Goal: Task Accomplishment & Management: Manage account settings

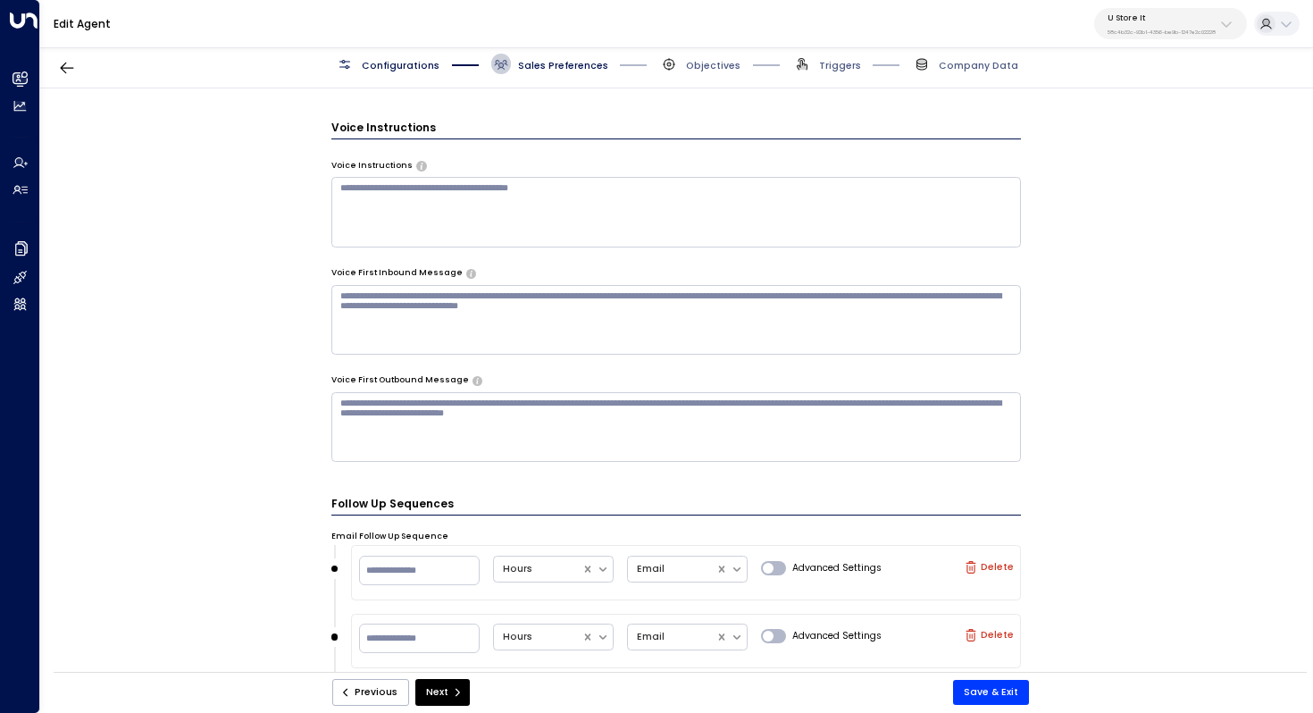
scroll to position [1111, 0]
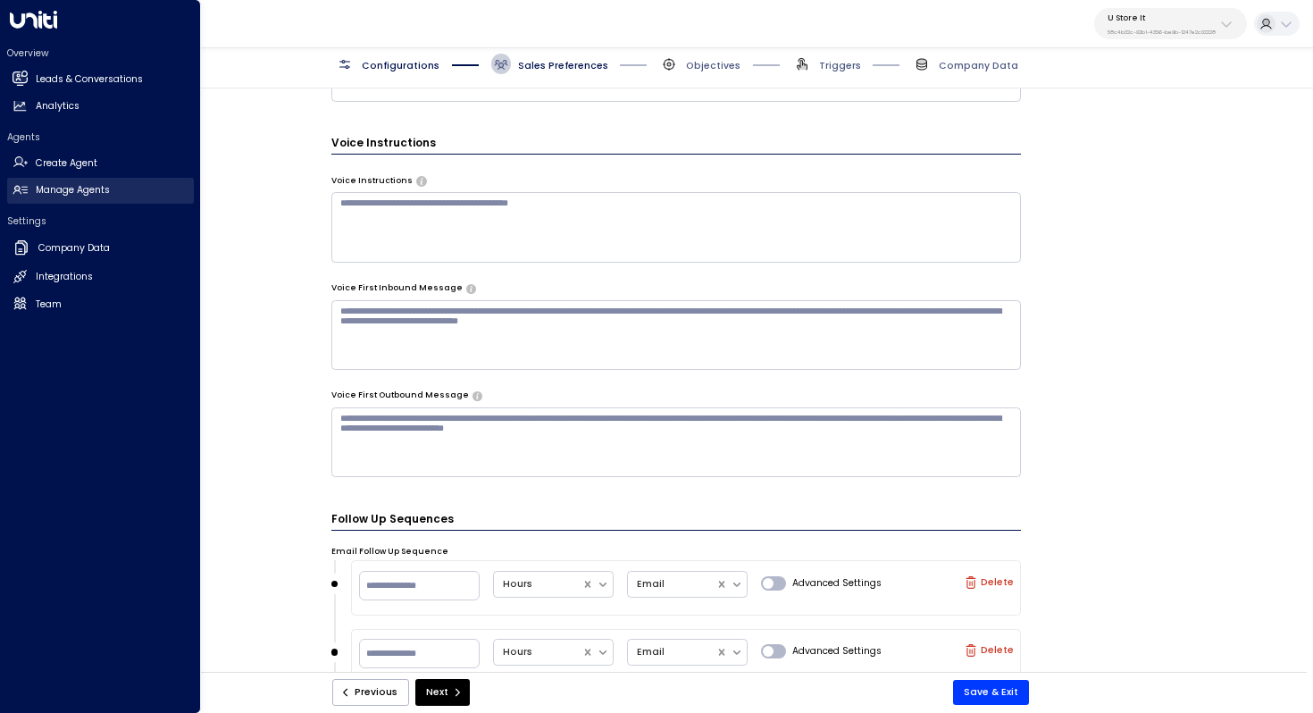
click at [52, 192] on h2 "Manage Agents" at bounding box center [73, 190] width 74 height 14
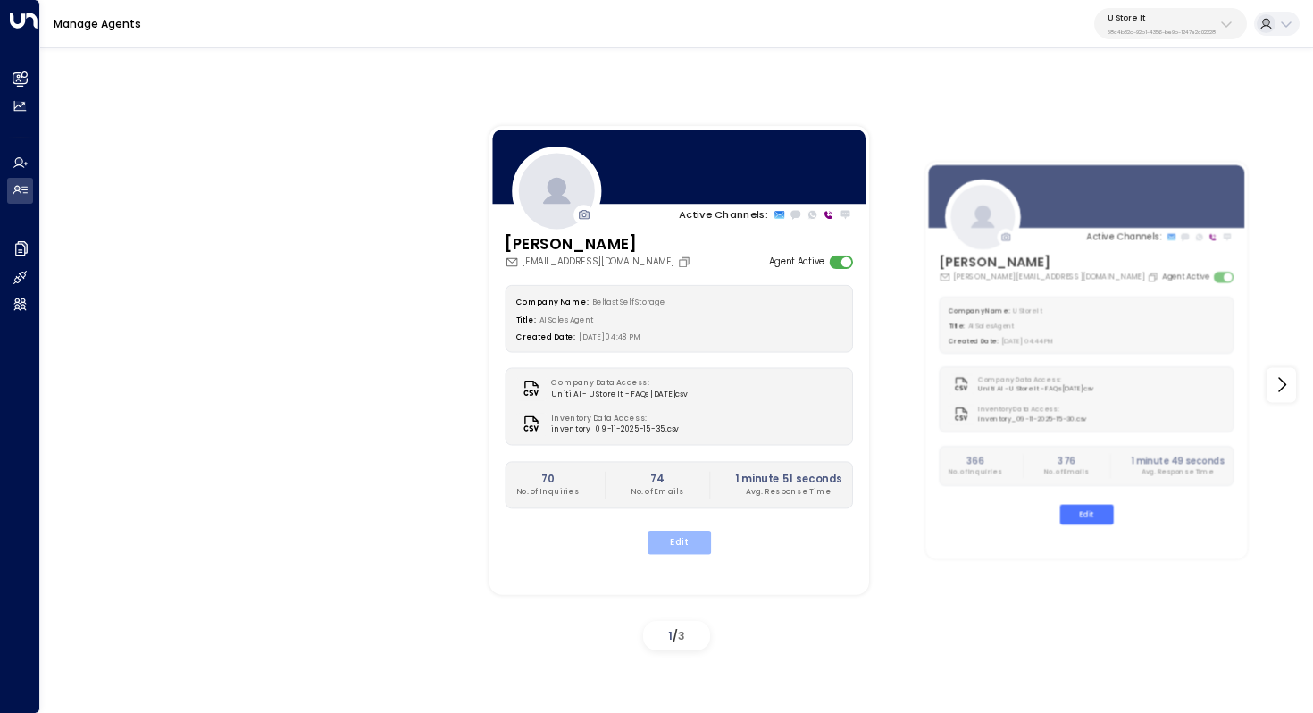
click at [683, 534] on button "Edit" at bounding box center [678, 542] width 63 height 23
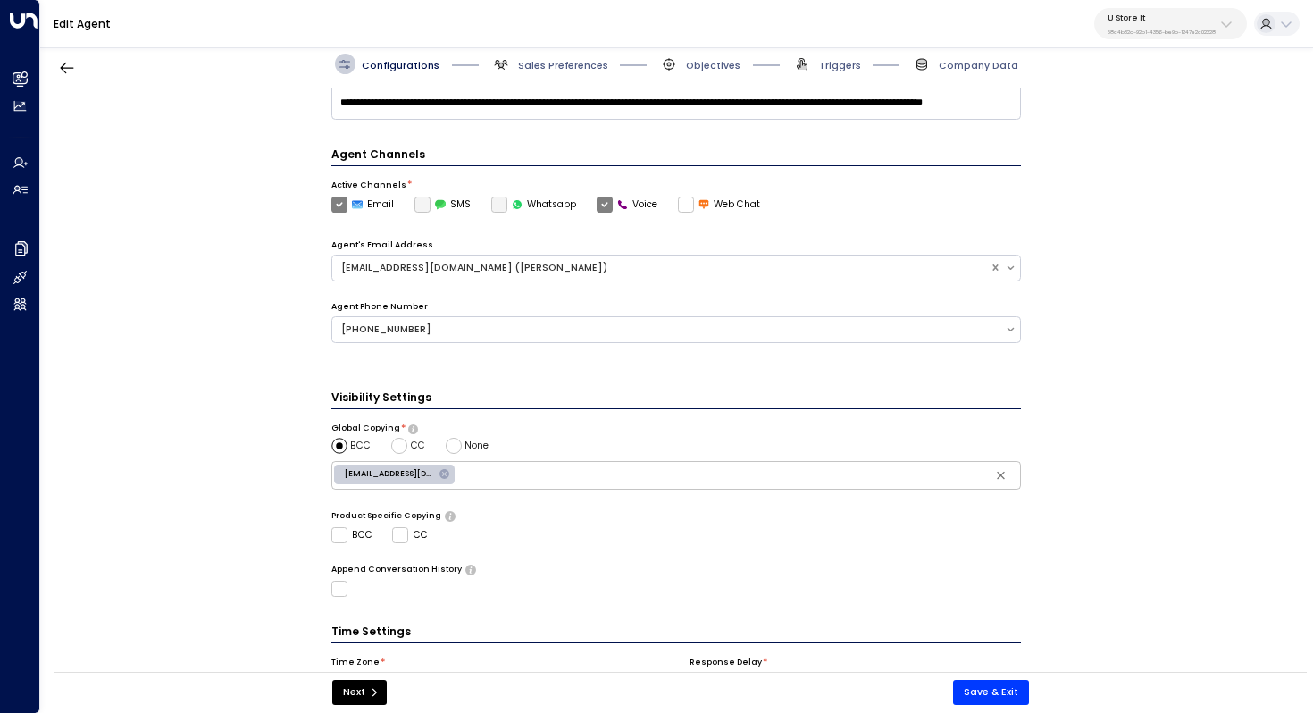
scroll to position [434, 0]
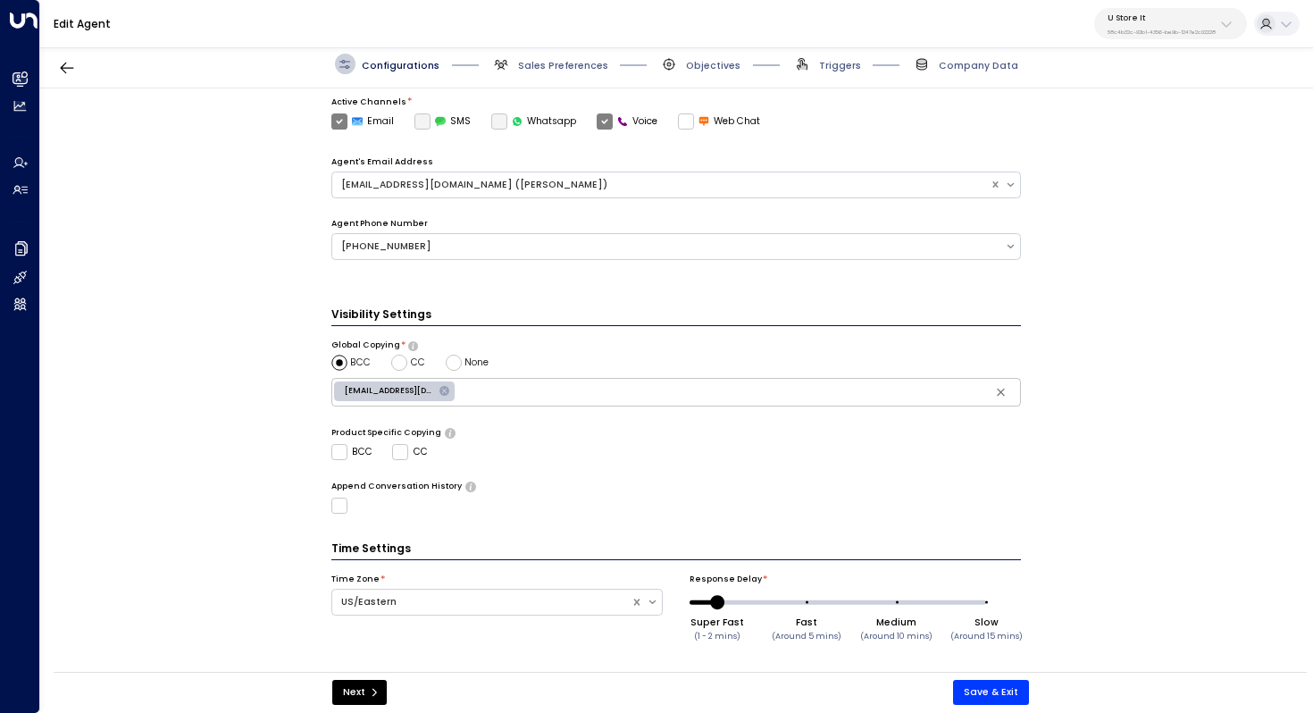
click at [576, 72] on span "Sales Preferences" at bounding box center [549, 64] width 117 height 21
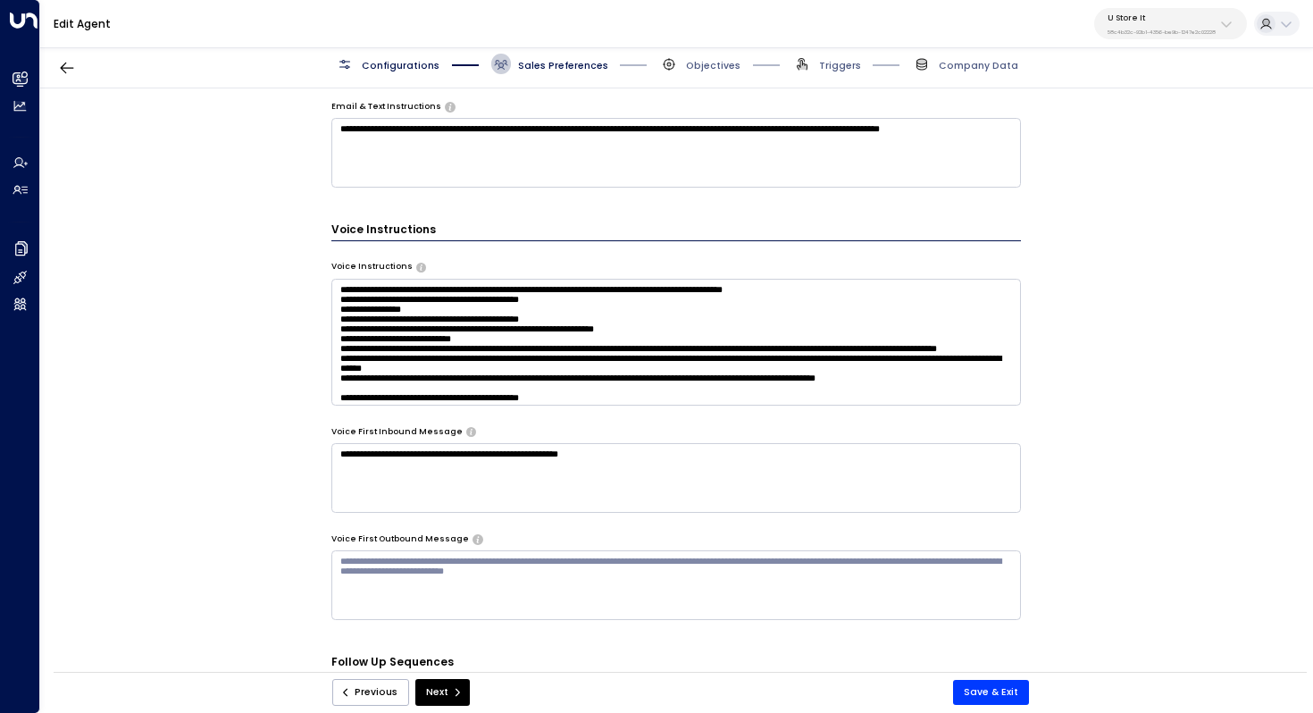
scroll to position [963, 0]
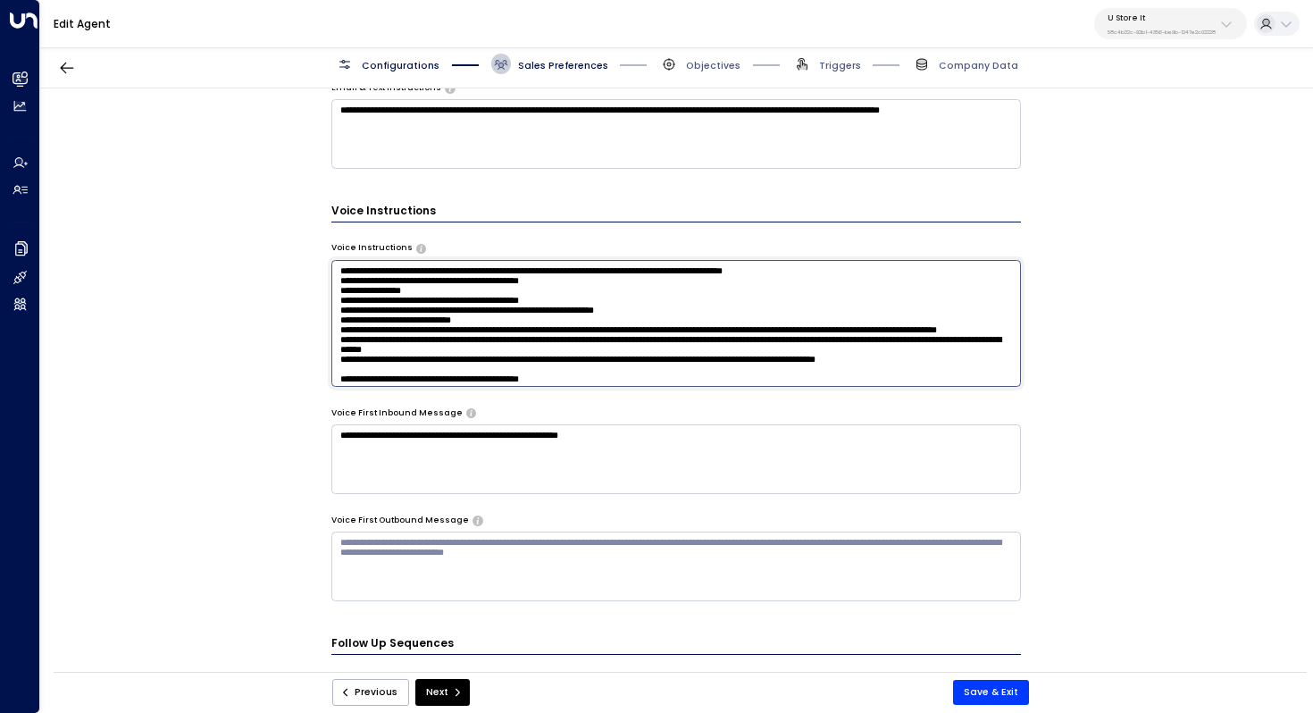
click at [665, 343] on textarea at bounding box center [676, 323] width 690 height 127
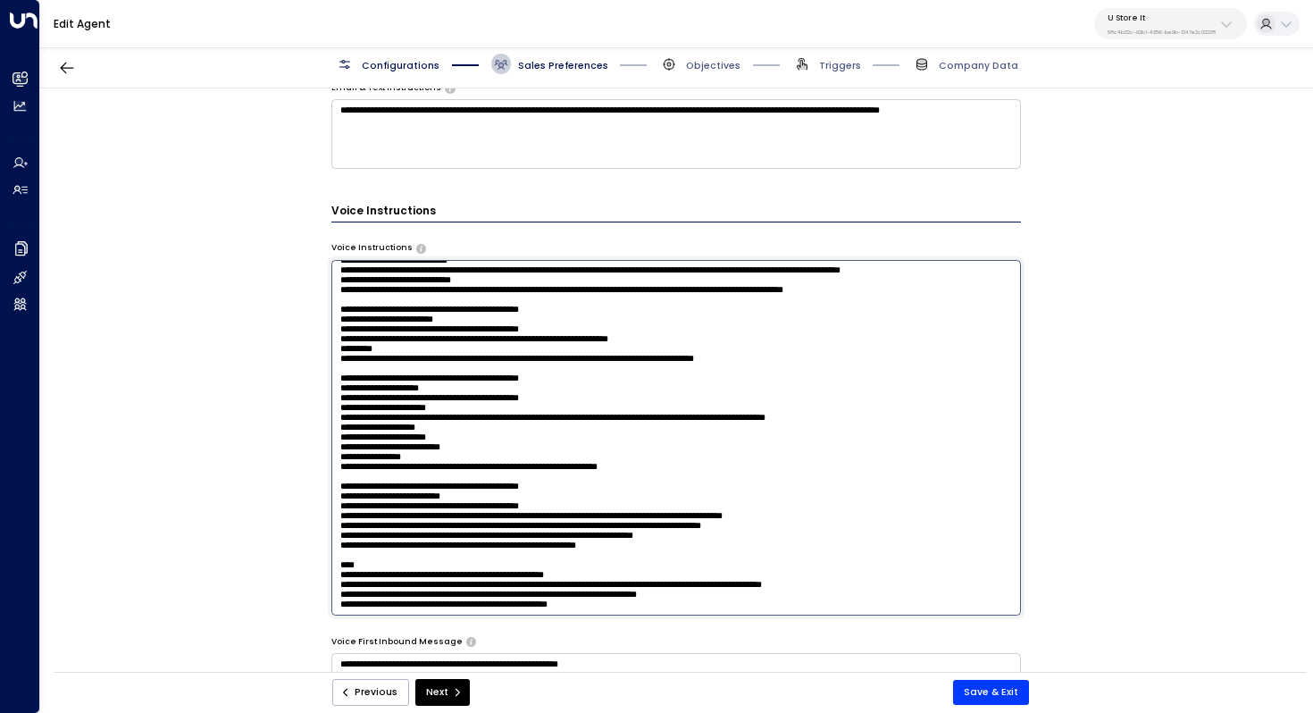
scroll to position [1304, 0]
drag, startPoint x: 338, startPoint y: 274, endPoint x: 675, endPoint y: 667, distance: 518.1
click at [675, 667] on div "**********" at bounding box center [676, 183] width 690 height 1296
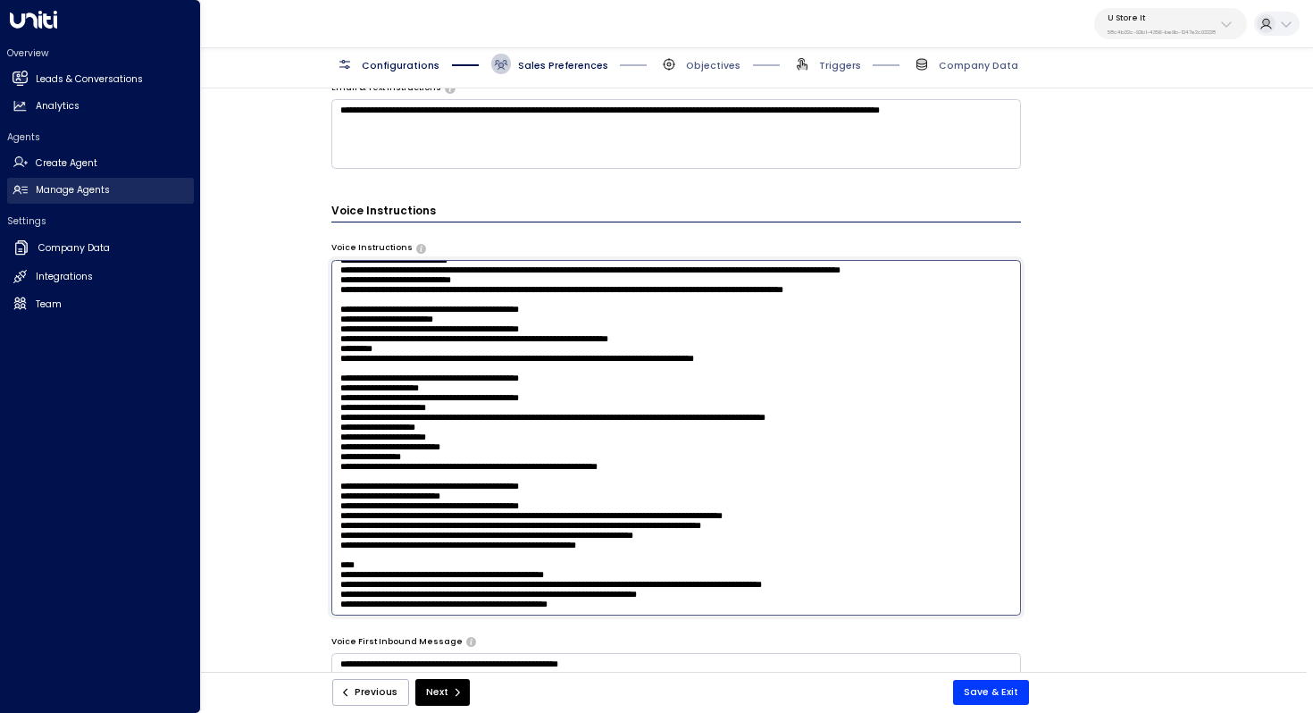
click at [70, 182] on link "Manage Agents Manage Agents" at bounding box center [100, 191] width 187 height 26
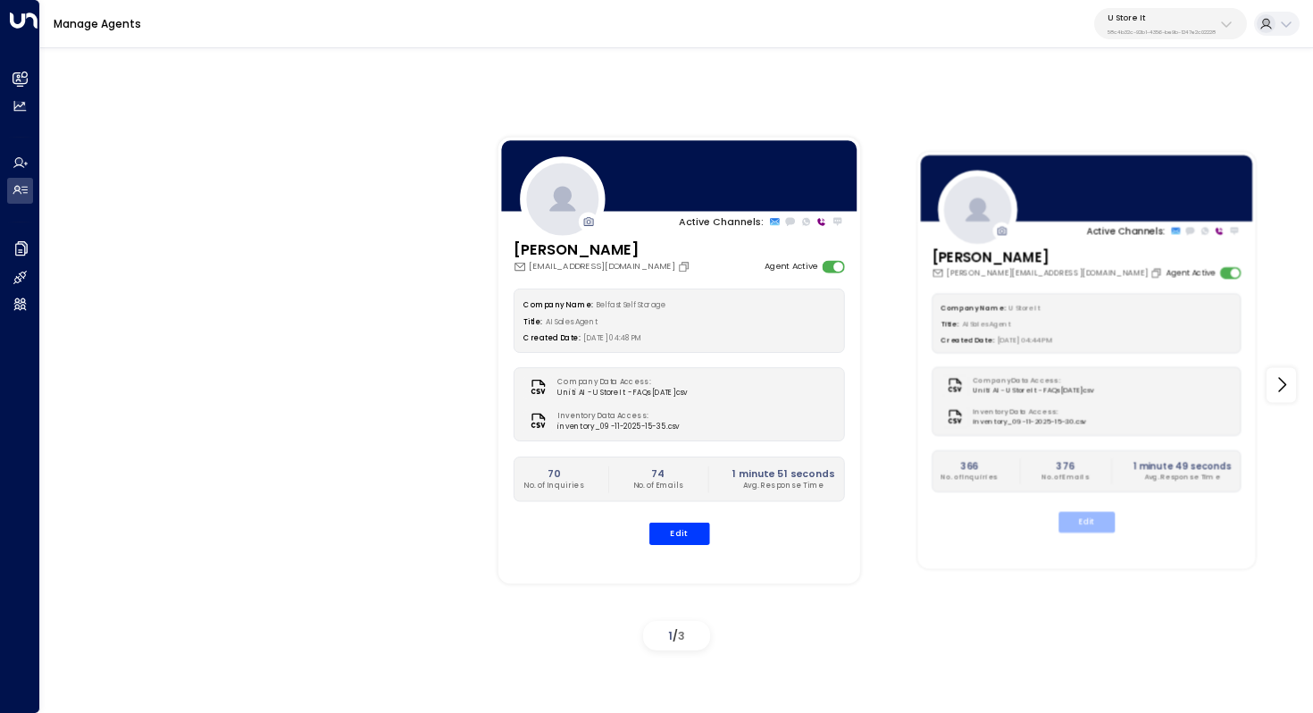
click at [1097, 517] on button "Edit" at bounding box center [1086, 522] width 56 height 21
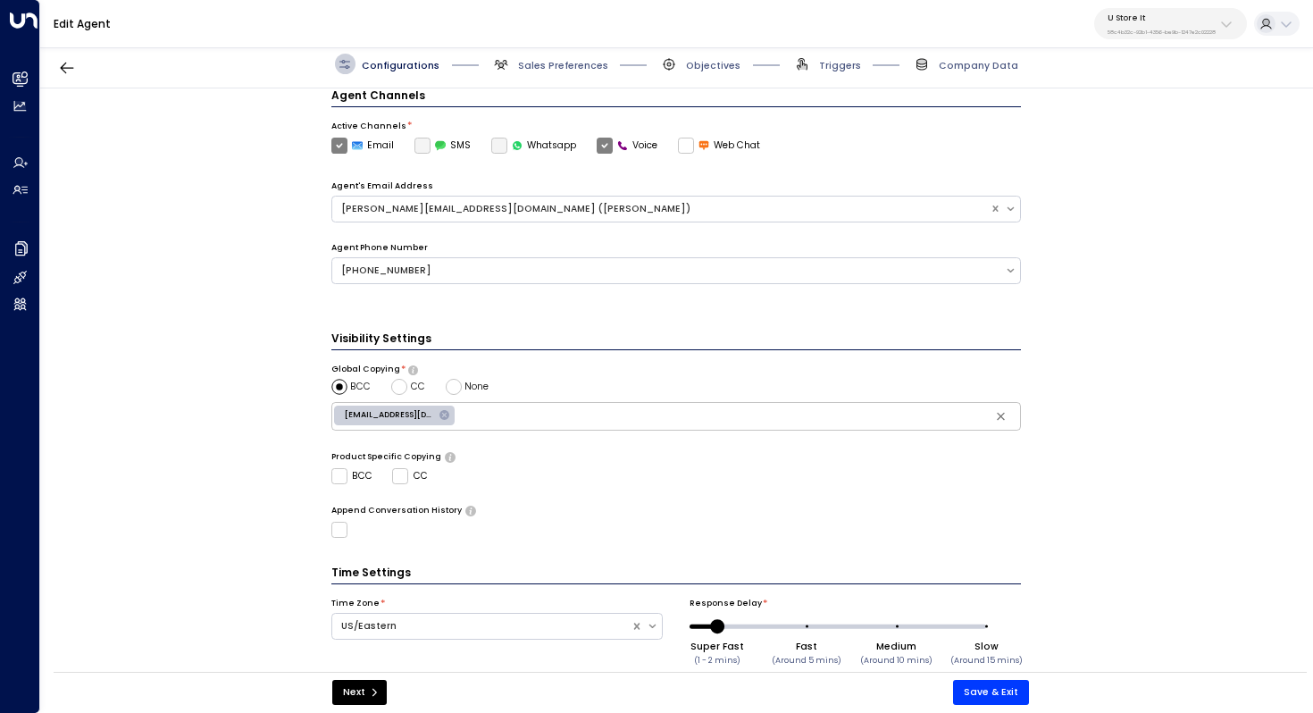
scroll to position [434, 0]
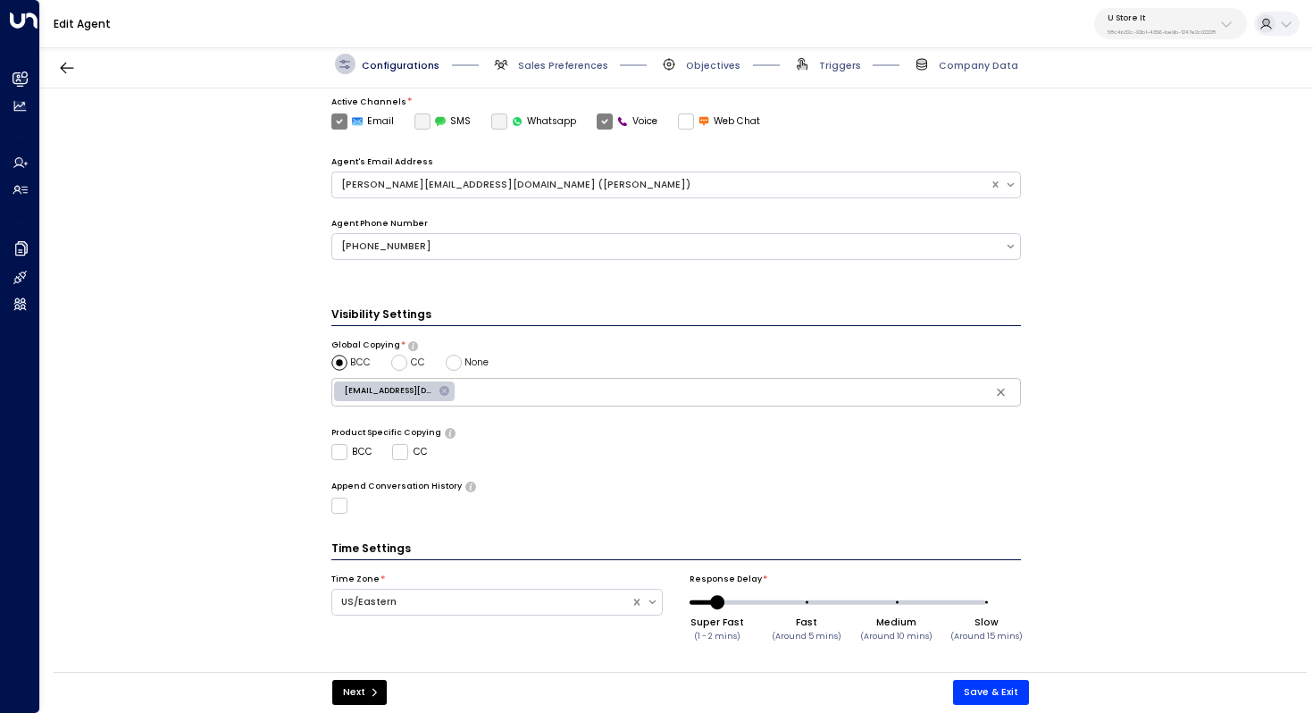
click at [564, 52] on div "Configurations Sales Preferences Objectives Triggers Company Data" at bounding box center [676, 64] width 1273 height 48
click at [564, 59] on span "Sales Preferences" at bounding box center [563, 65] width 90 height 13
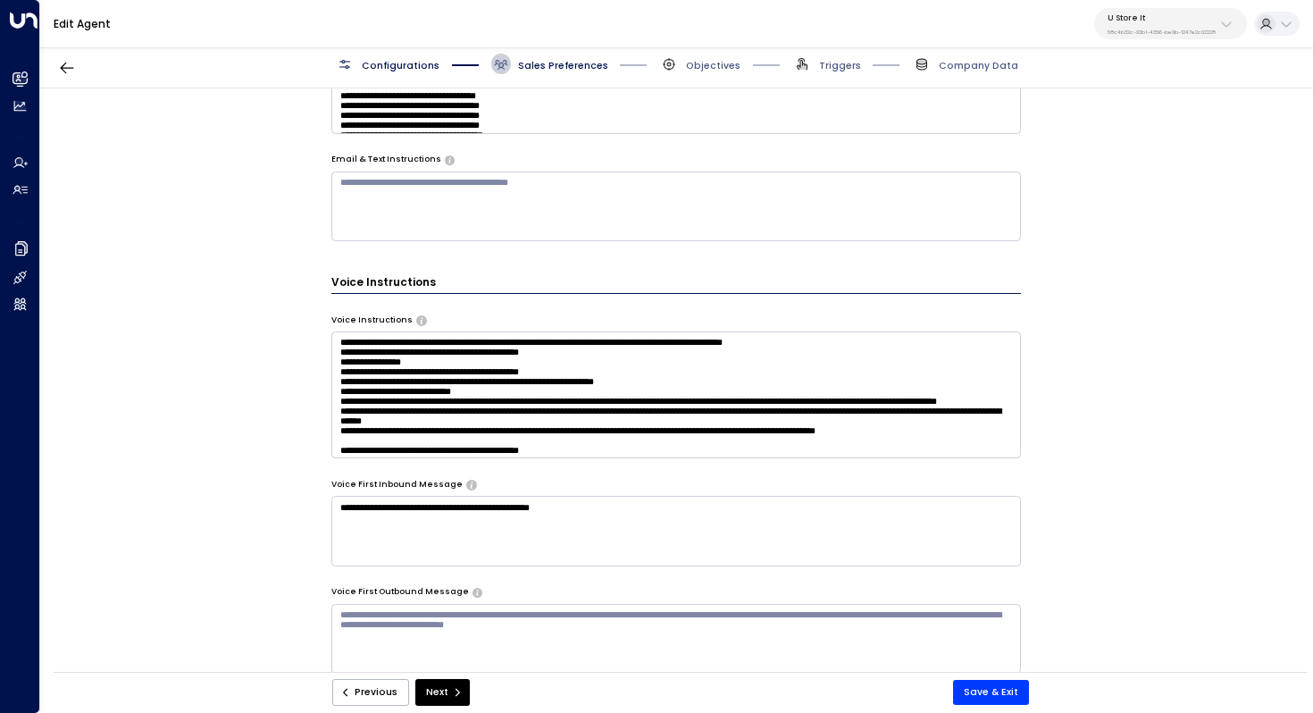
scroll to position [1156, 0]
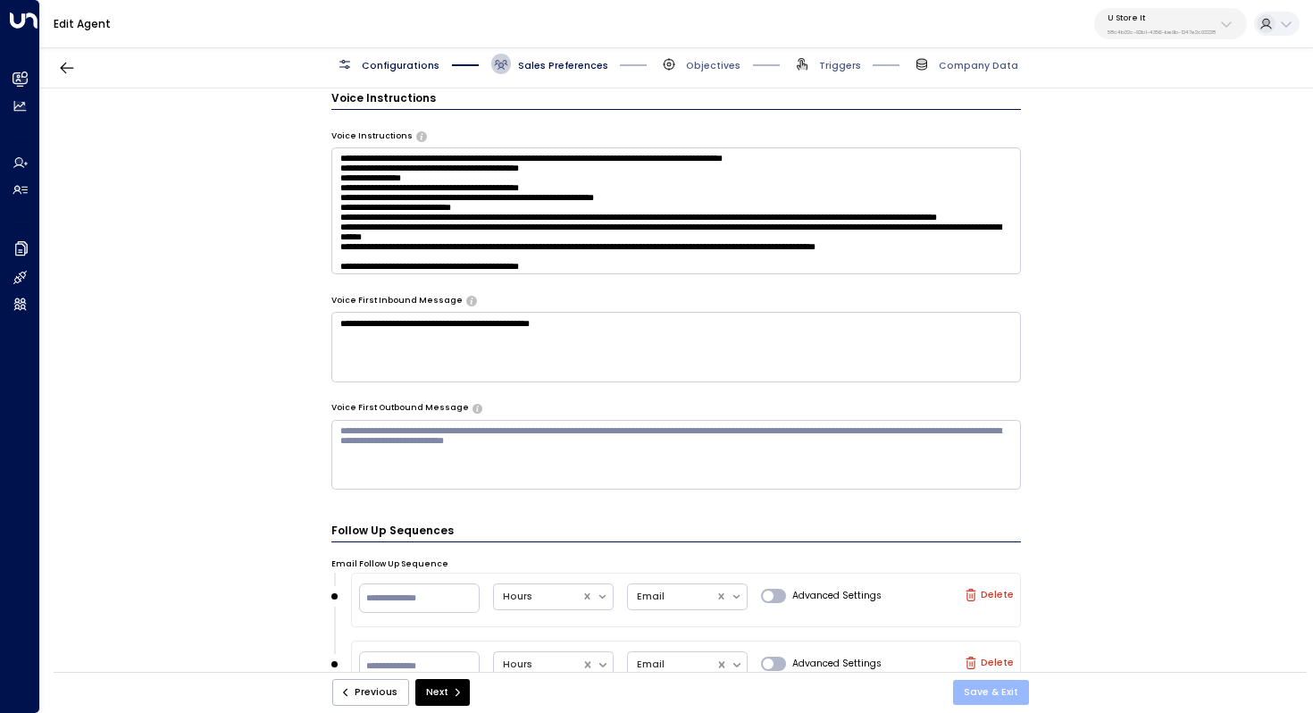
click at [1009, 690] on button "Save & Exit" at bounding box center [991, 692] width 76 height 25
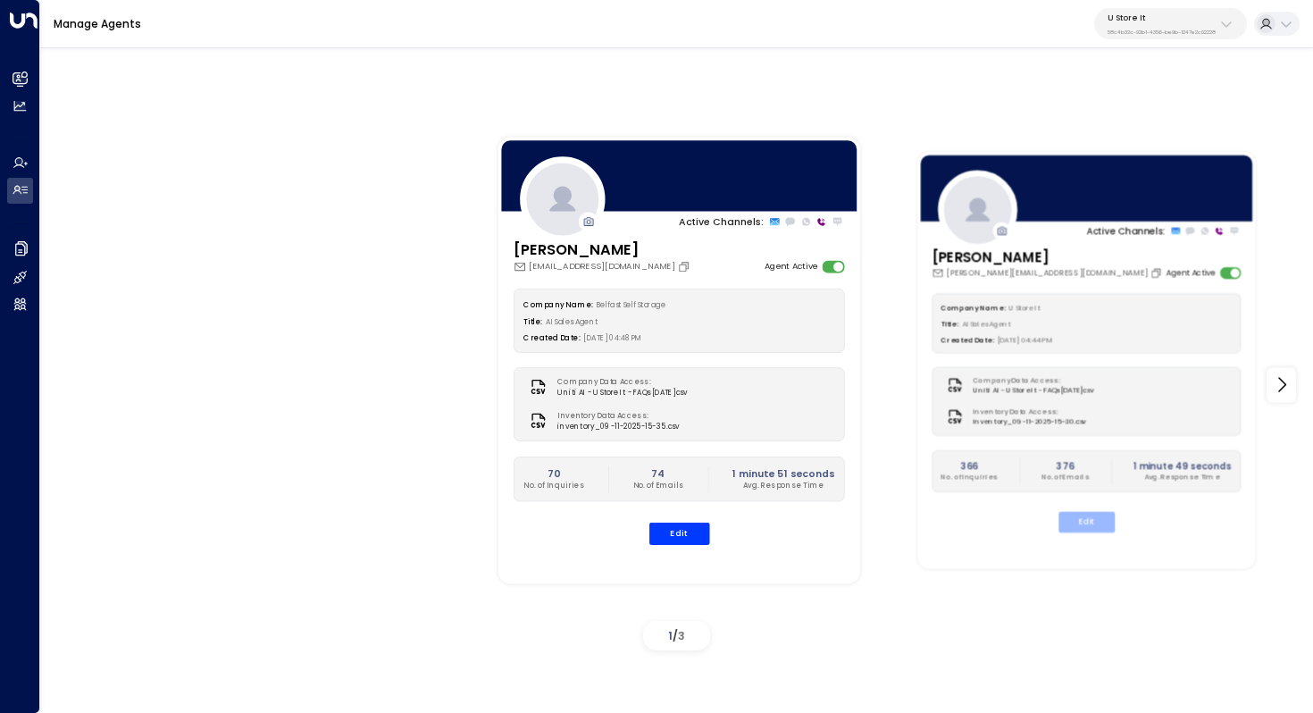
click at [1085, 515] on button "Edit" at bounding box center [1086, 522] width 56 height 21
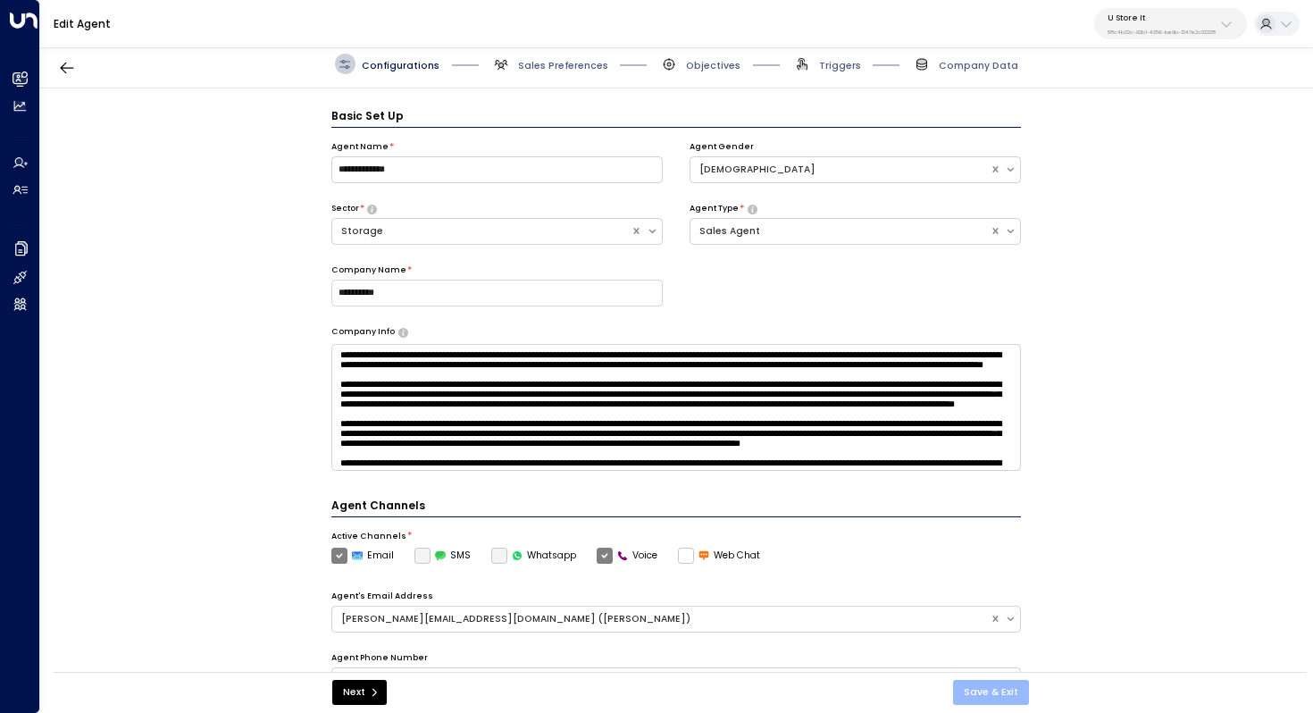
click at [1007, 694] on button "Save & Exit" at bounding box center [991, 692] width 76 height 25
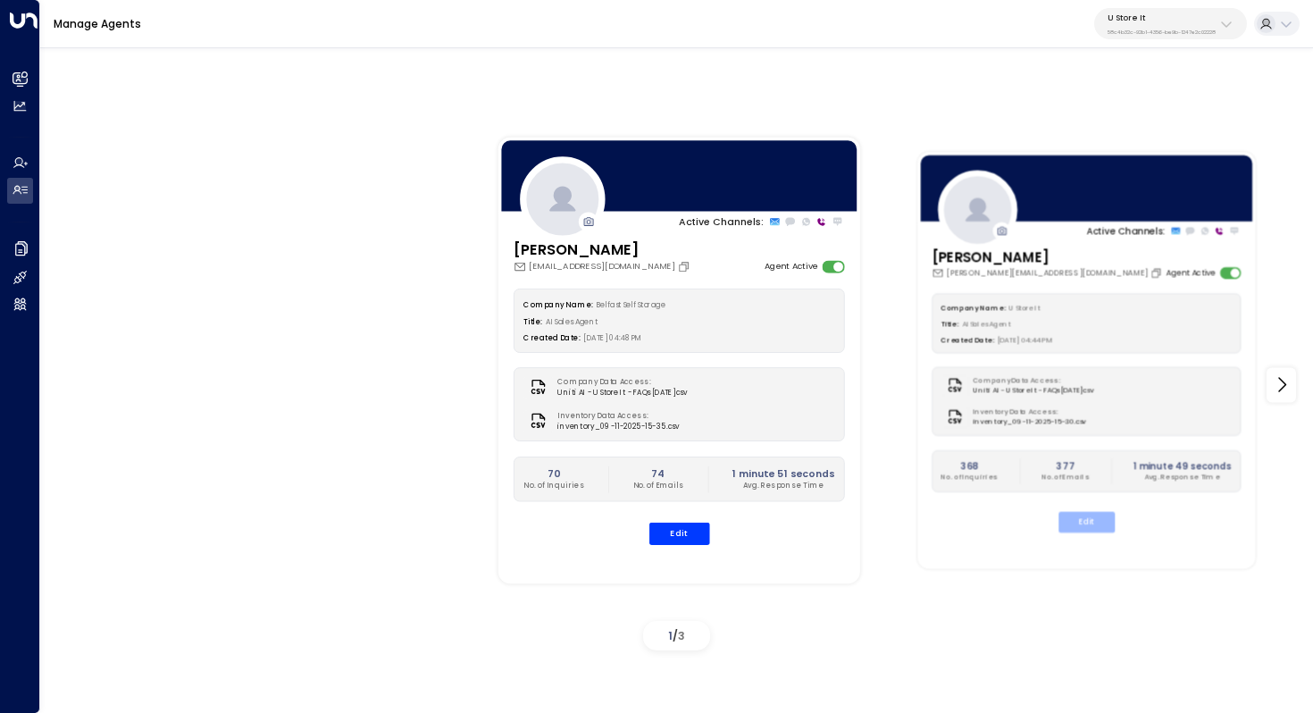
click at [1084, 513] on button "Edit" at bounding box center [1086, 522] width 56 height 21
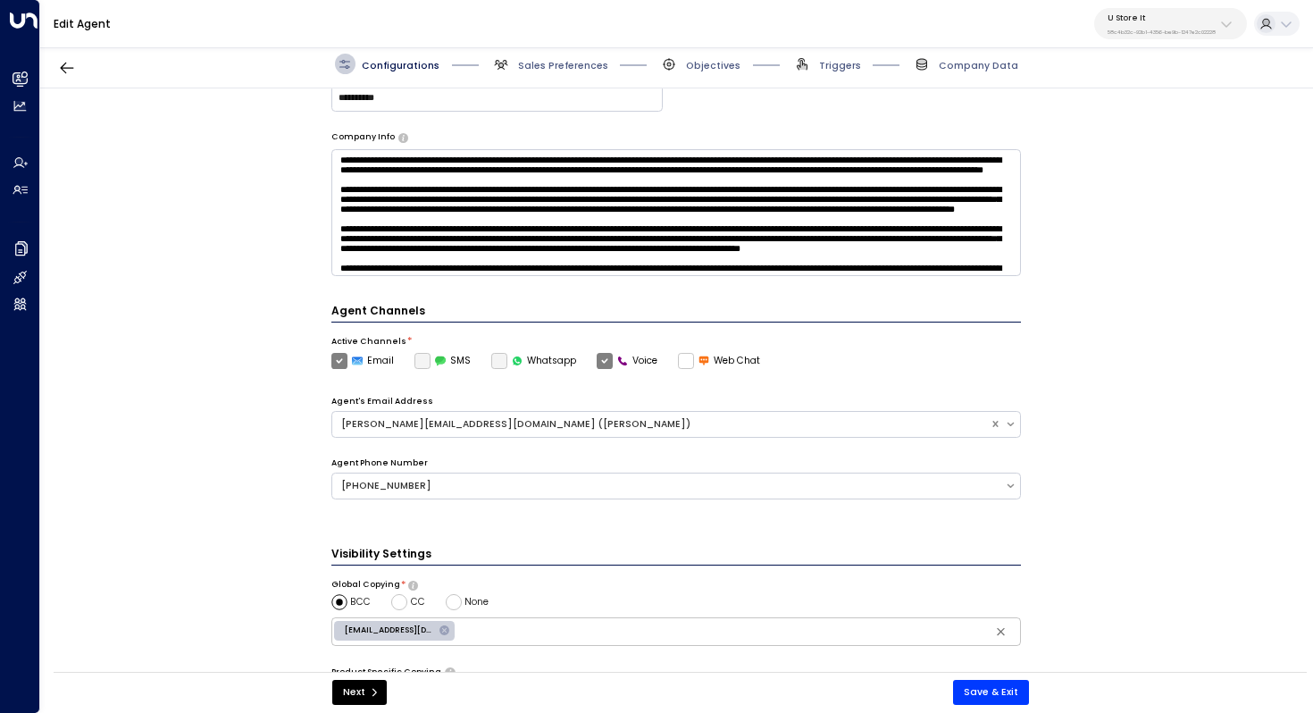
scroll to position [236, 0]
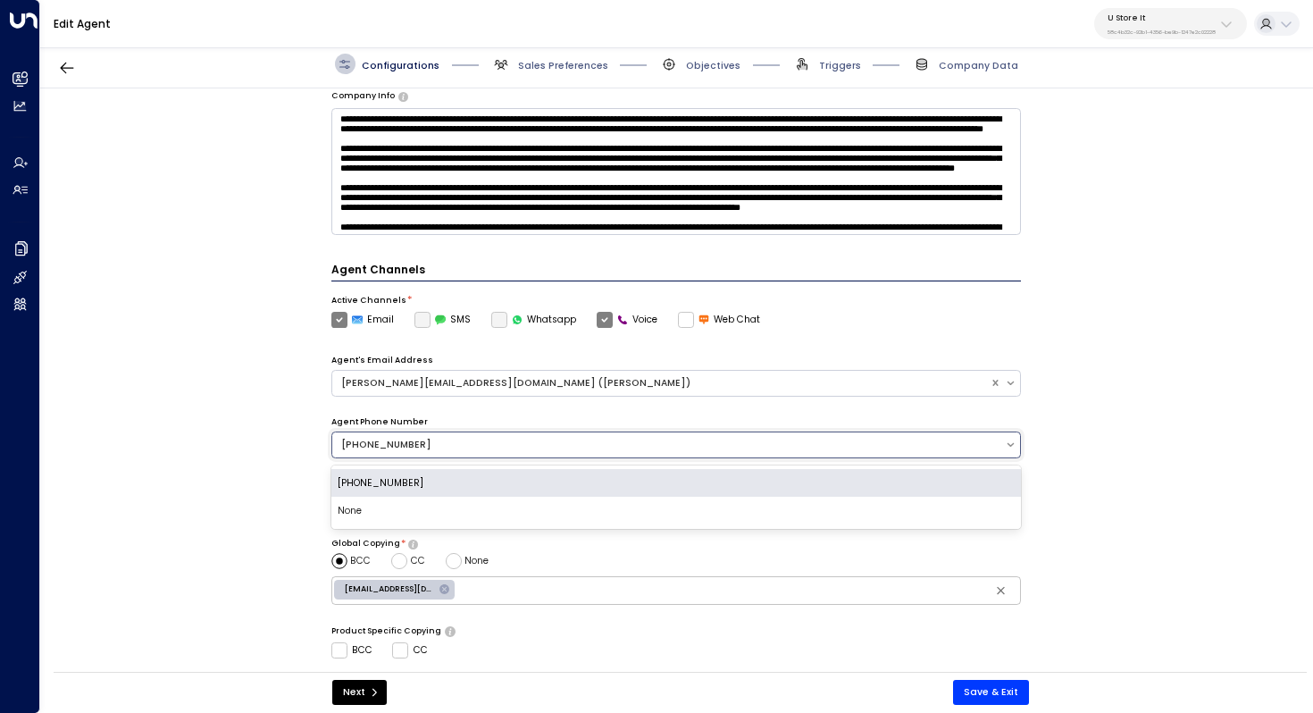
click at [477, 449] on div "[PHONE_NUMBER]" at bounding box center [668, 445] width 655 height 14
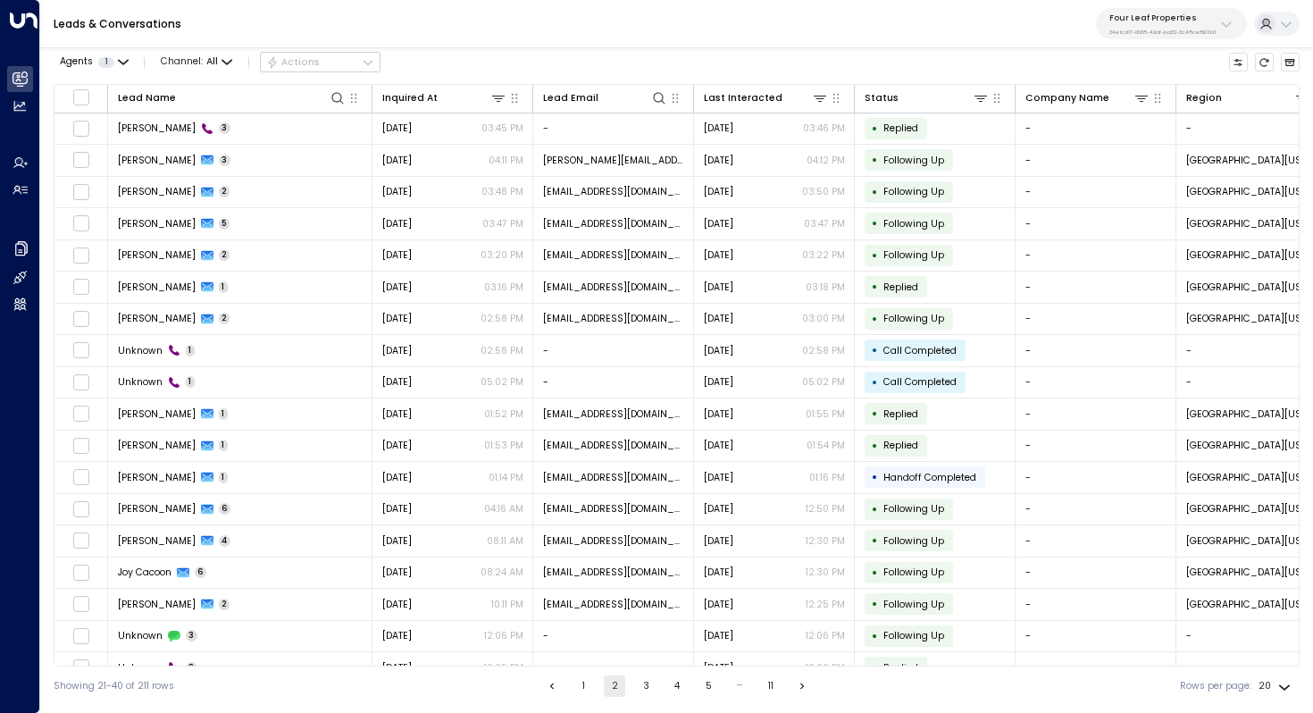
click at [1148, 20] on p "Four Leaf Properties" at bounding box center [1162, 18] width 106 height 11
type input "*******"
click at [1134, 120] on div "U Store It ID: 58c4b32c-92b1-4356-be9b-1247e2c02228" at bounding box center [1198, 122] width 184 height 28
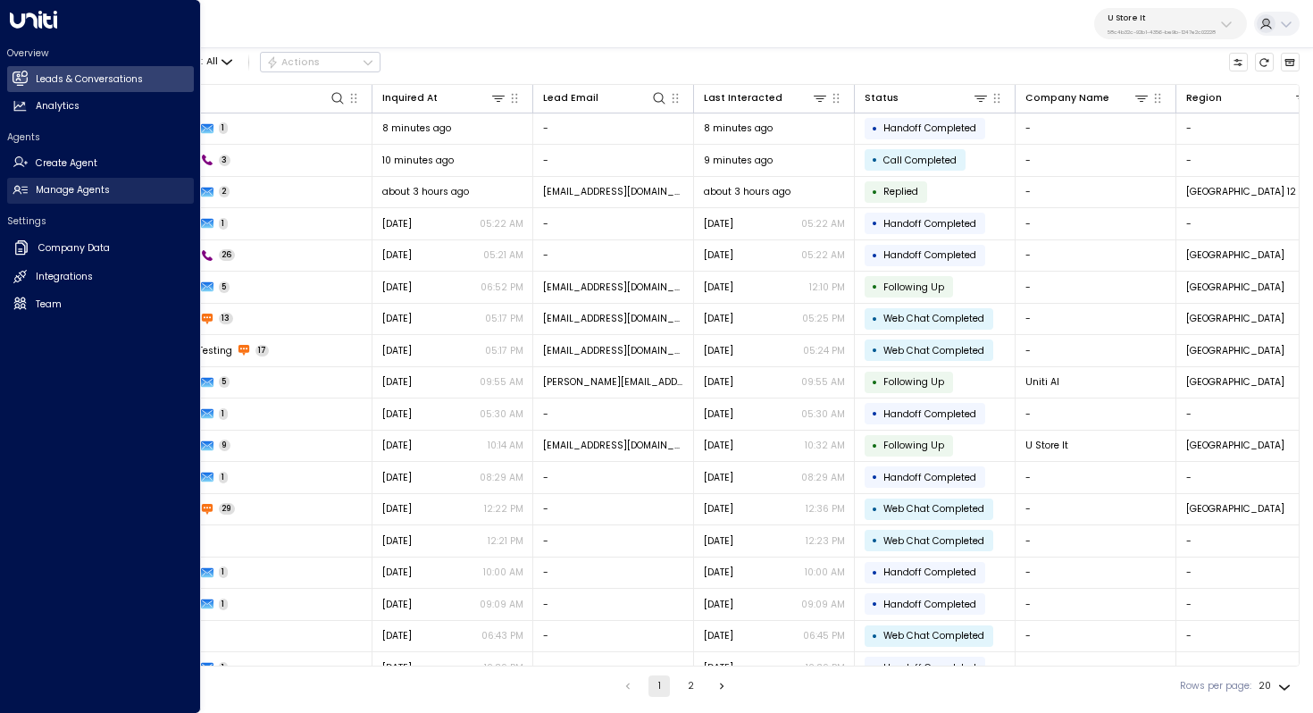
click at [55, 198] on link "Manage Agents Manage Agents" at bounding box center [100, 191] width 187 height 26
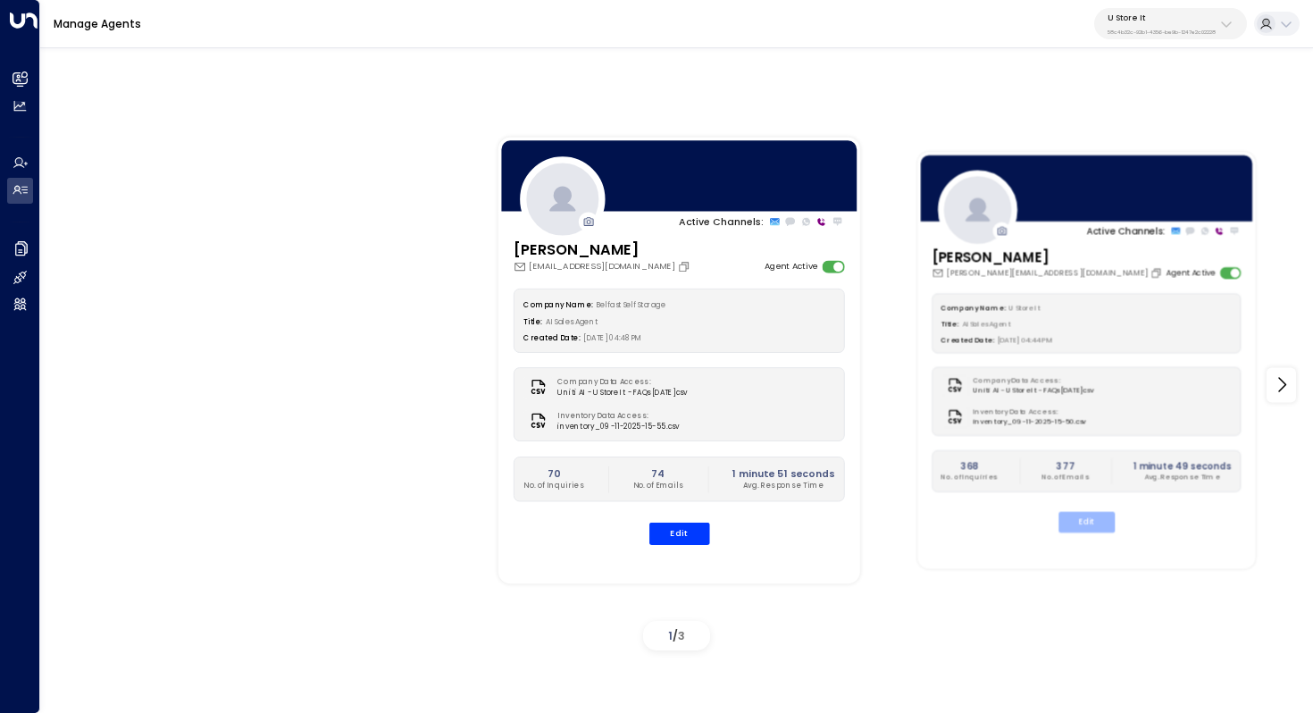
click at [1088, 520] on button "Edit" at bounding box center [1086, 522] width 56 height 21
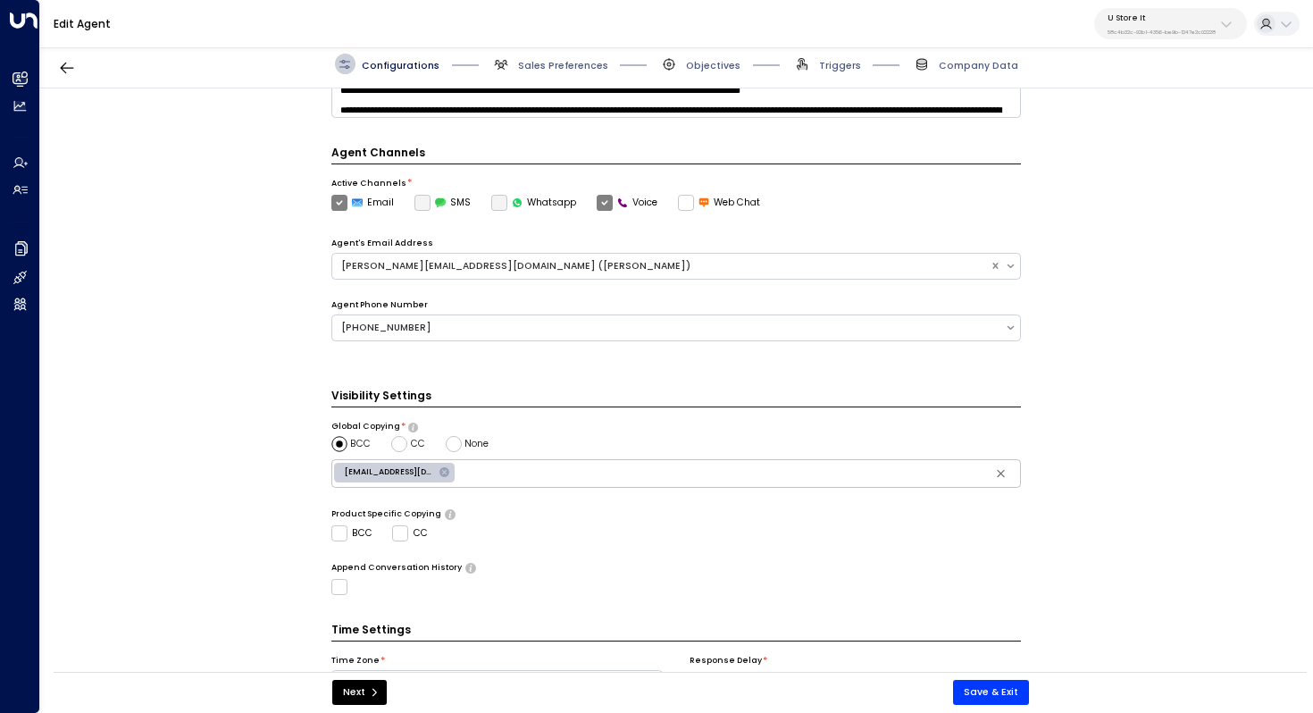
scroll to position [434, 0]
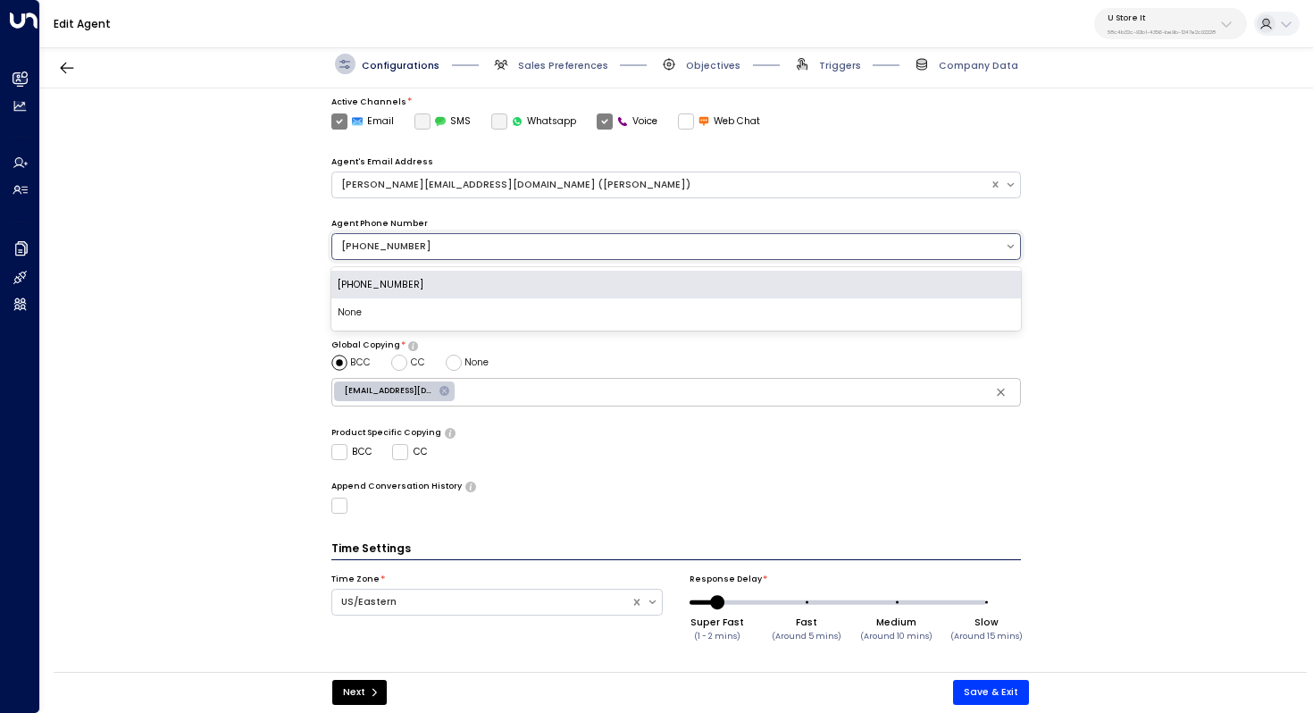
drag, startPoint x: 415, startPoint y: 247, endPoint x: 334, endPoint y: 247, distance: 81.3
click at [334, 247] on div "[PHONE_NUMBER]" at bounding box center [668, 247] width 673 height 18
copy div "+"
click at [227, 298] on div "**********" at bounding box center [676, 384] width 1272 height 592
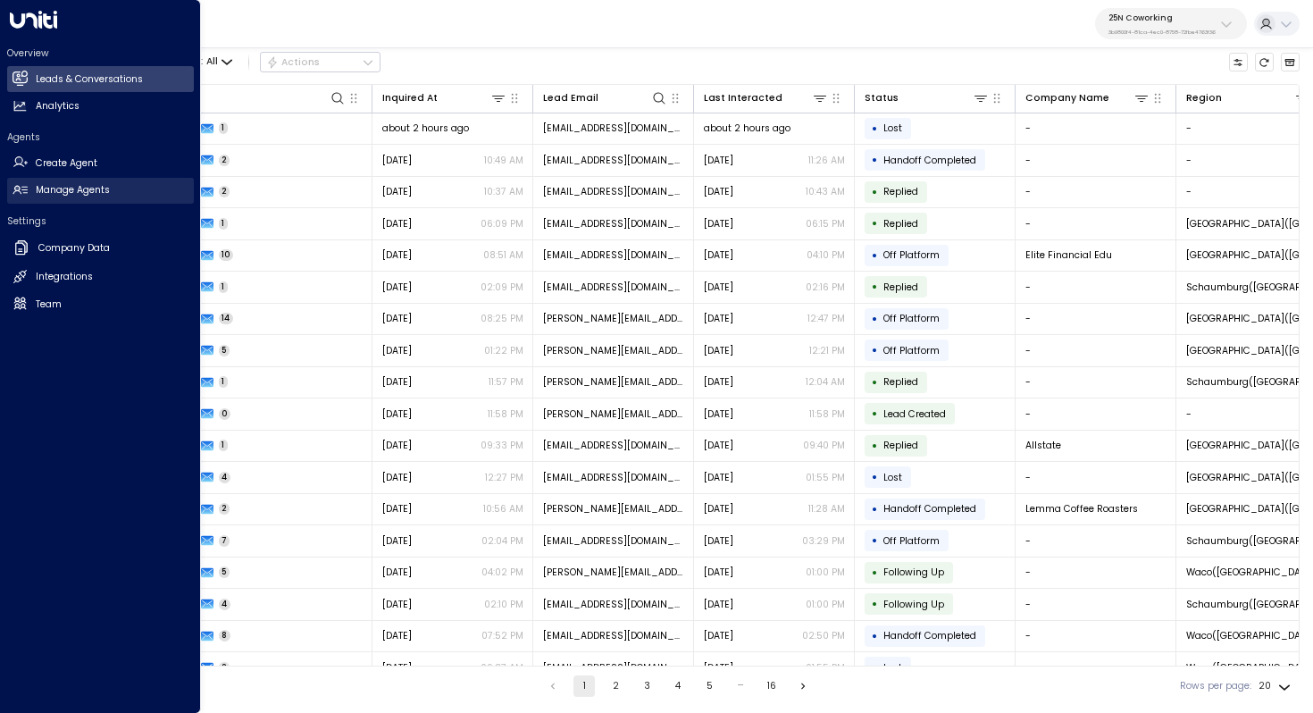
click at [70, 193] on h2 "Manage Agents" at bounding box center [73, 190] width 74 height 14
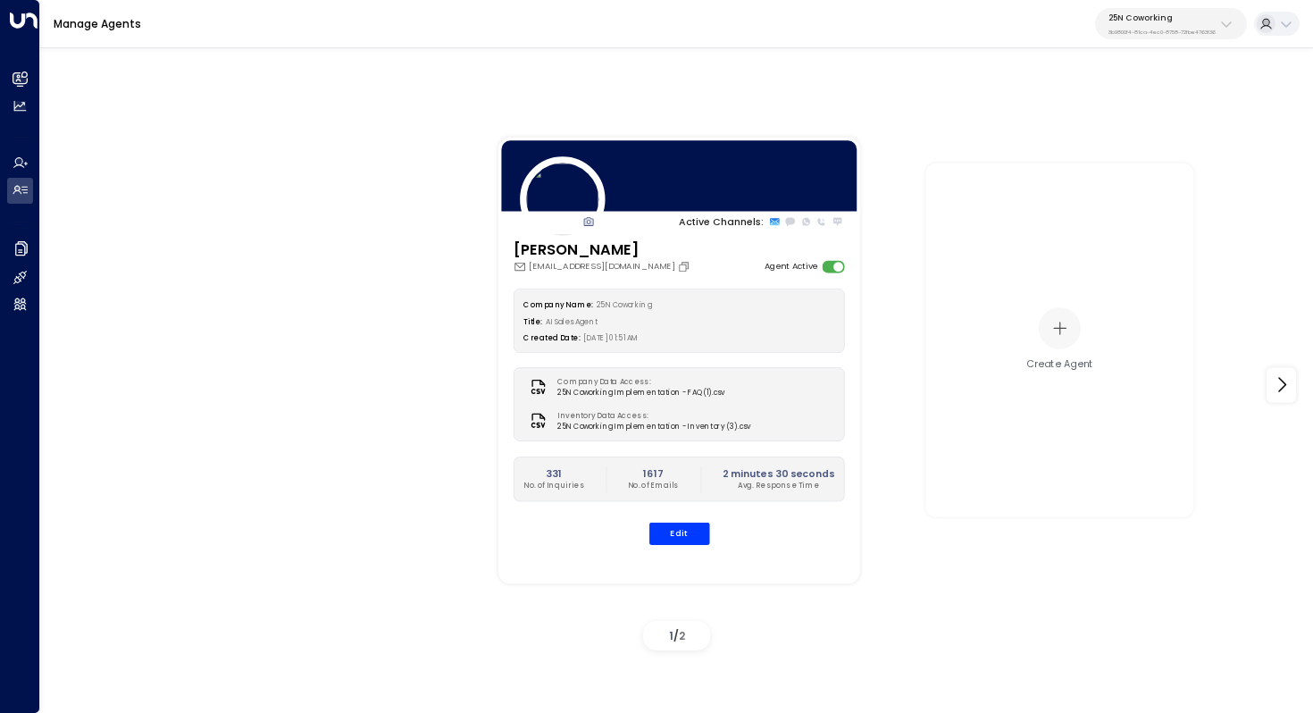
click at [1133, 29] on p "3b9800f4-81ca-4ec0-8758-72fbe4763f36" at bounding box center [1161, 32] width 107 height 7
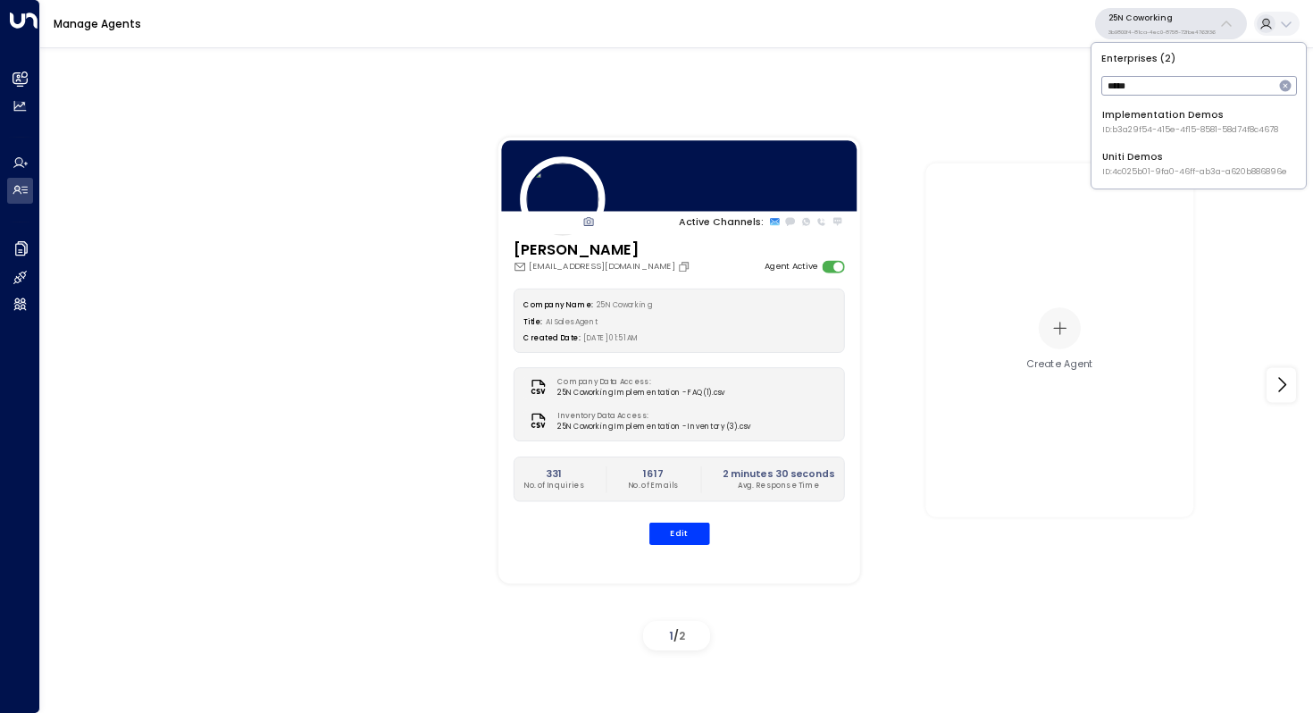
type input "*****"
click at [1155, 154] on div "Uniti Demos ID: 4c025b01-9fa0-46ff-ab3a-a620b886896e" at bounding box center [1194, 164] width 185 height 28
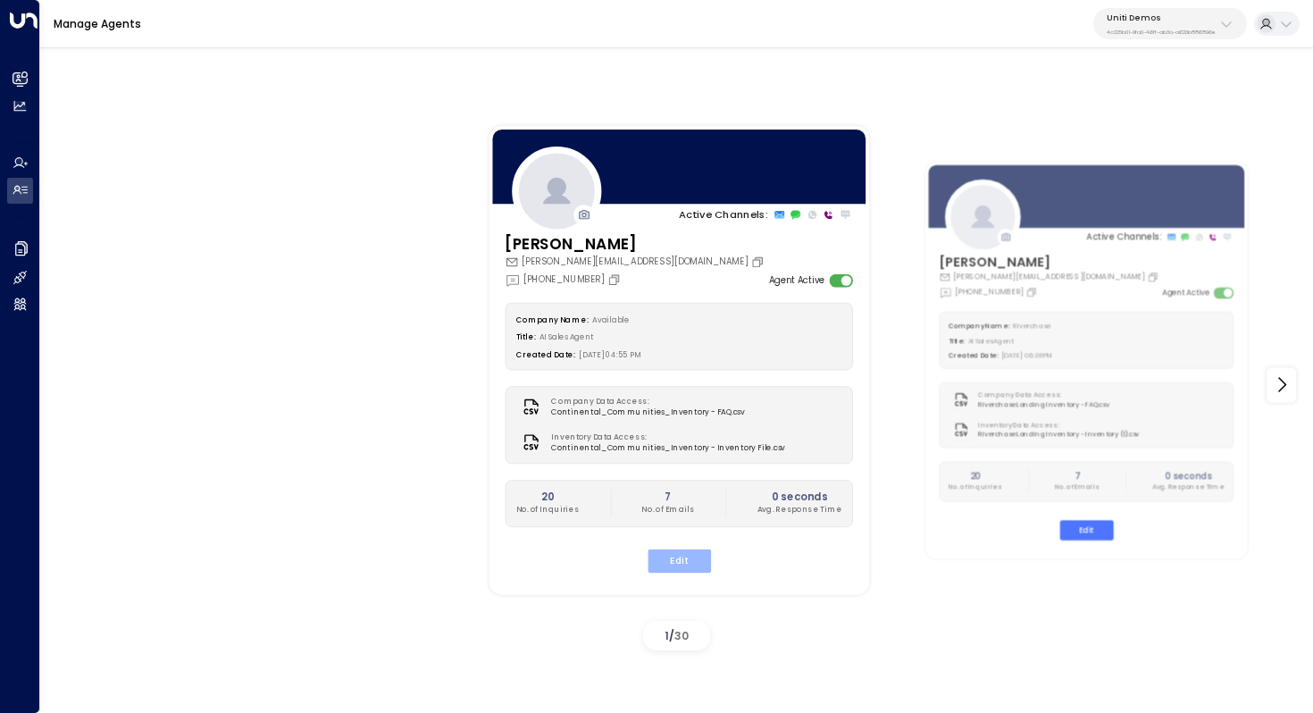
click at [690, 561] on button "Edit" at bounding box center [678, 559] width 63 height 23
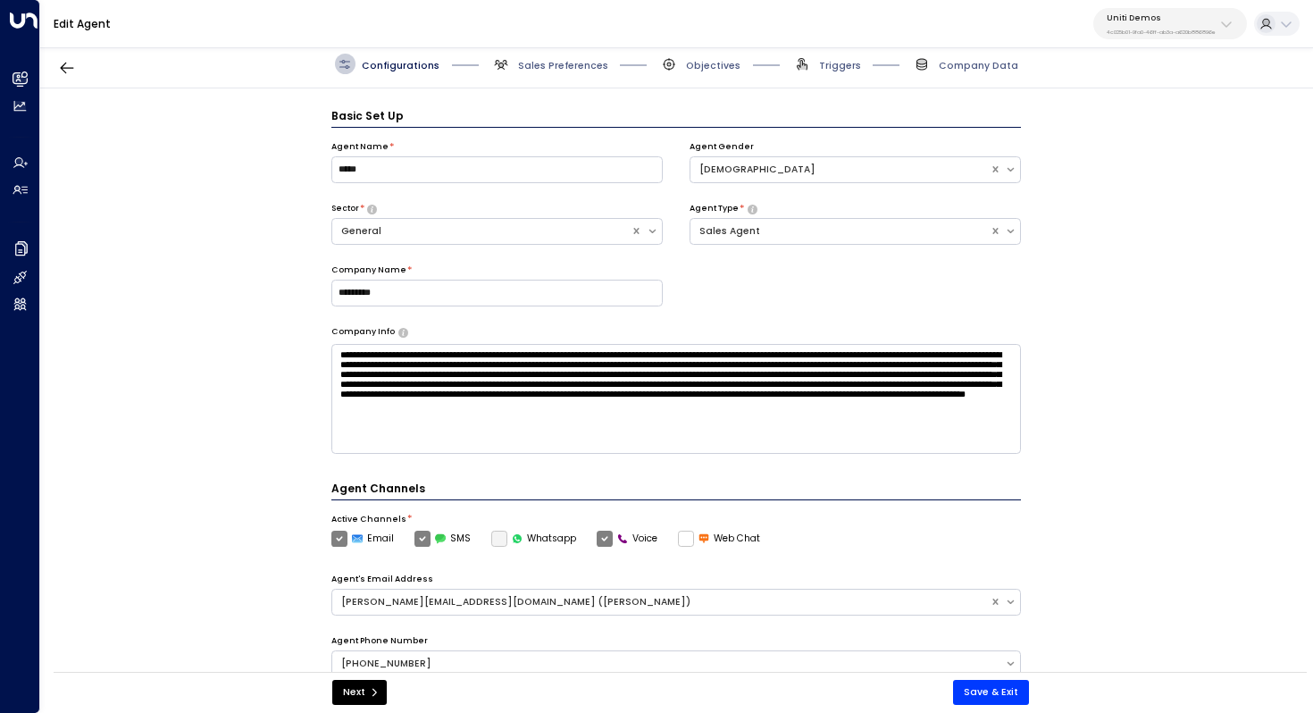
click at [569, 73] on div "Configurations Sales Preferences Objectives Triggers Company Data" at bounding box center [676, 64] width 1273 height 48
click at [569, 69] on span "Sales Preferences" at bounding box center [563, 65] width 90 height 13
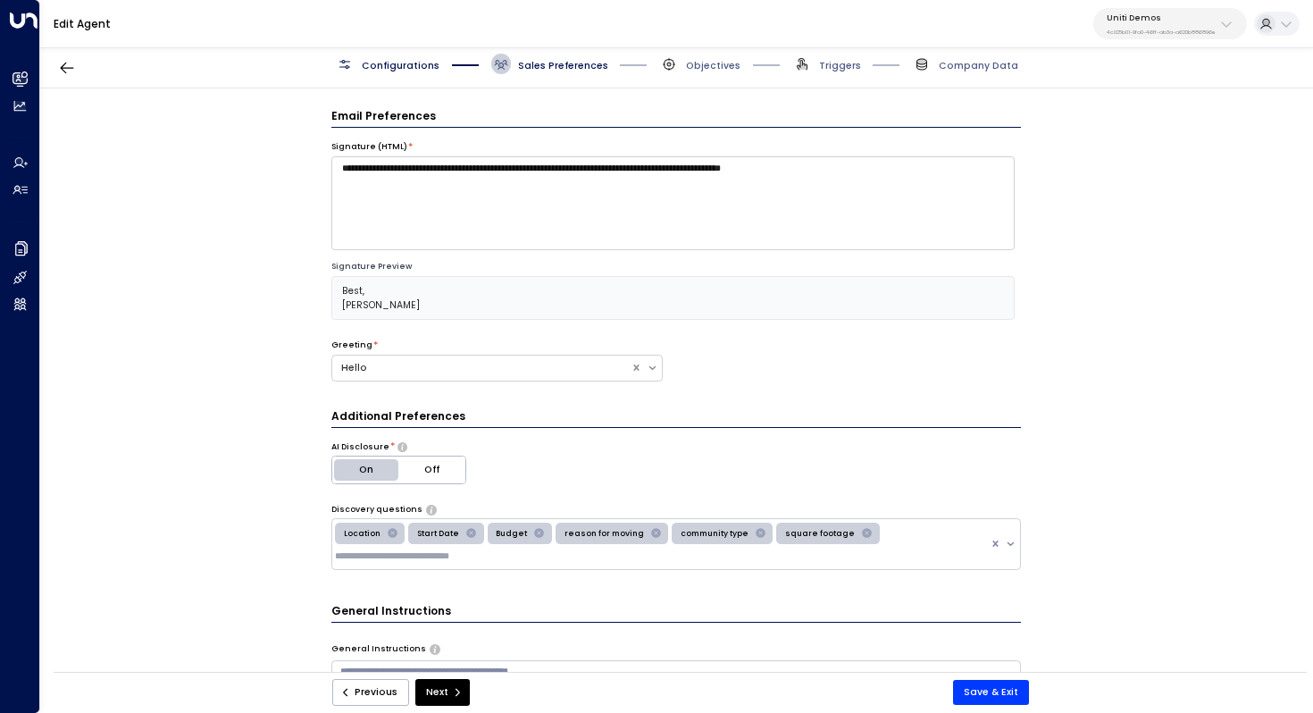
click at [394, 60] on span "Configurations" at bounding box center [401, 65] width 78 height 13
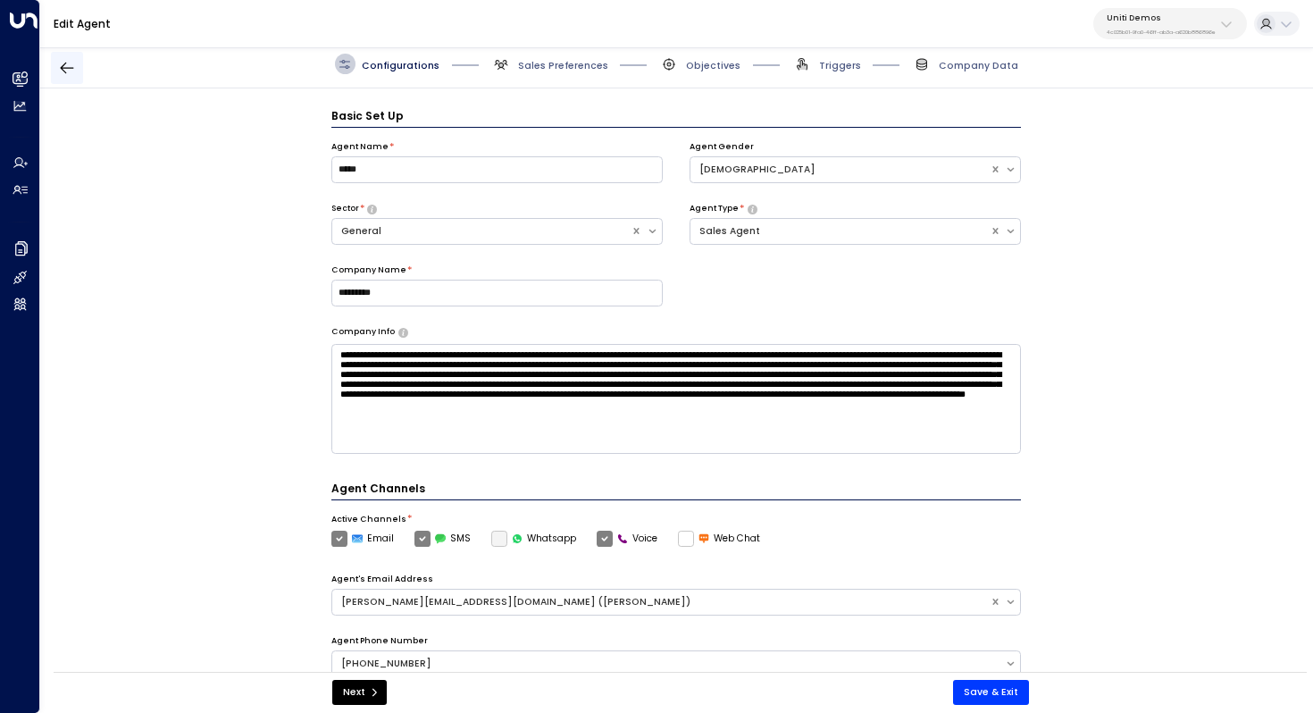
click at [68, 71] on icon "button" at bounding box center [67, 68] width 18 height 18
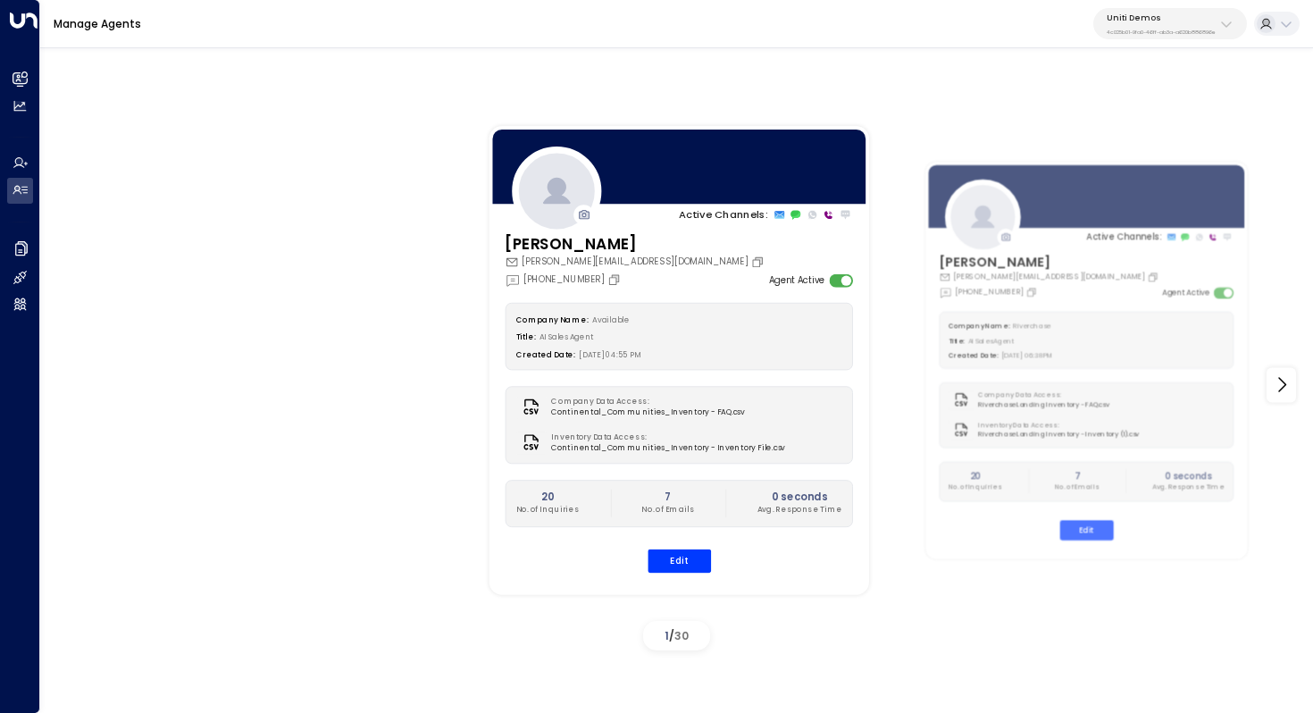
click at [631, 264] on div "carey.continentalcommunities@gmail.com" at bounding box center [636, 261] width 263 height 13
